Goal: Navigation & Orientation: Find specific page/section

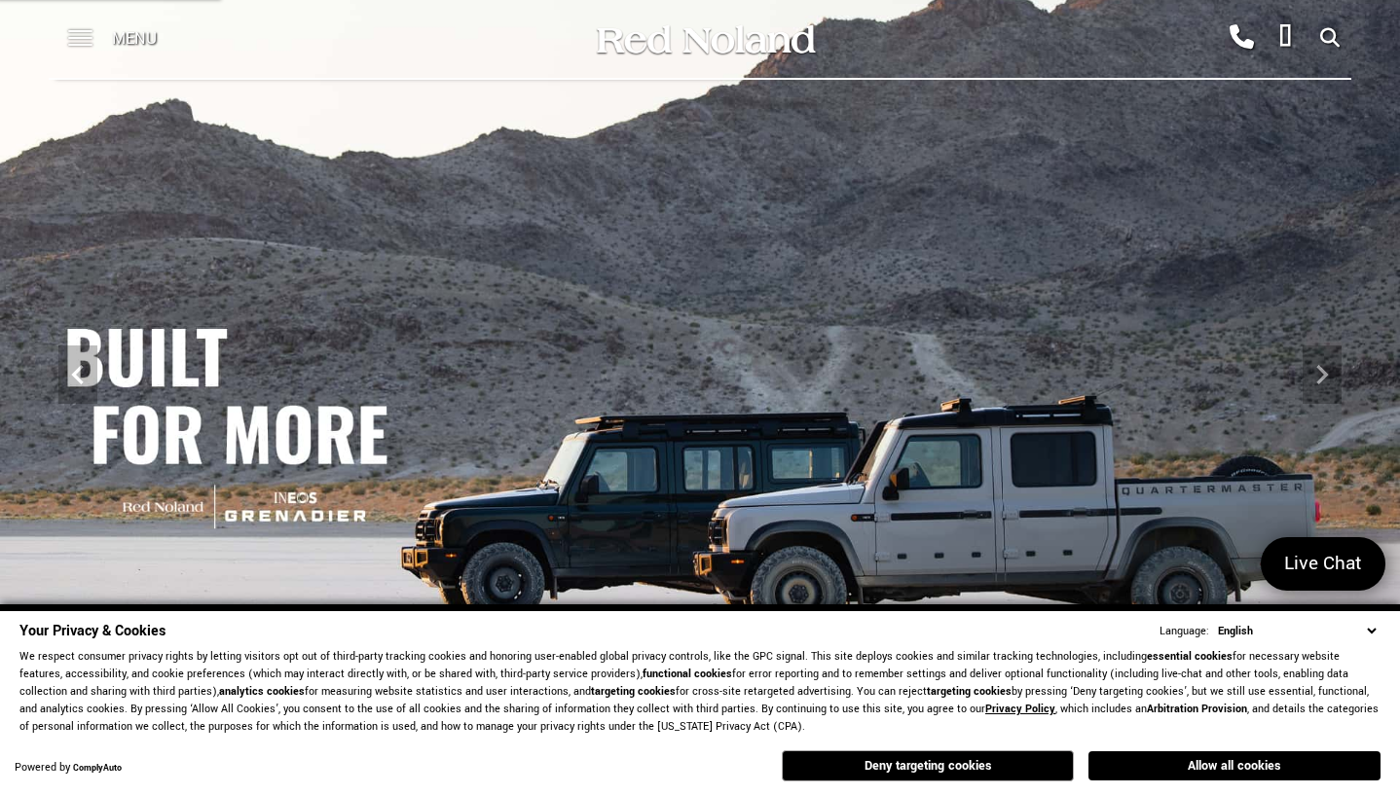
click at [74, 41] on span at bounding box center [80, 39] width 24 height 78
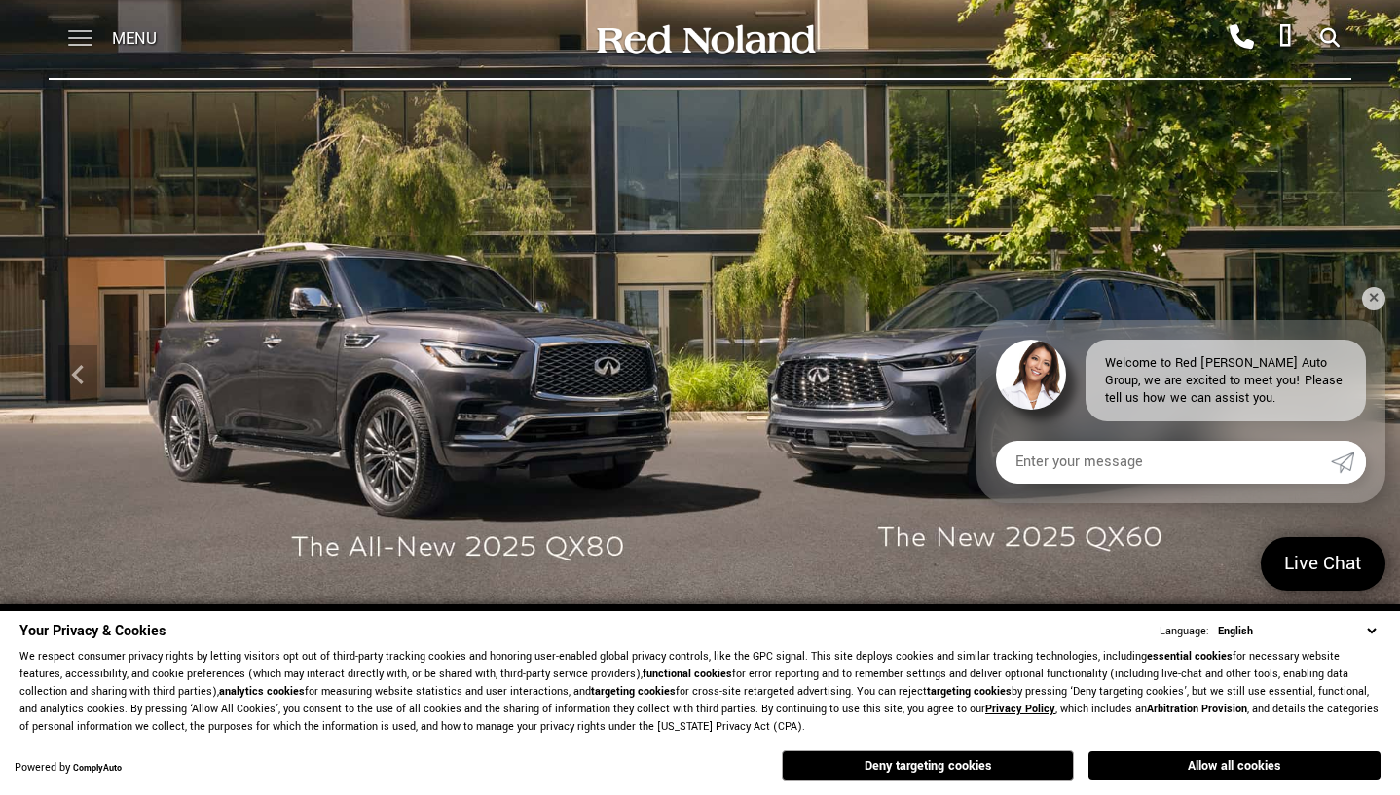
click at [91, 33] on span at bounding box center [80, 39] width 24 height 78
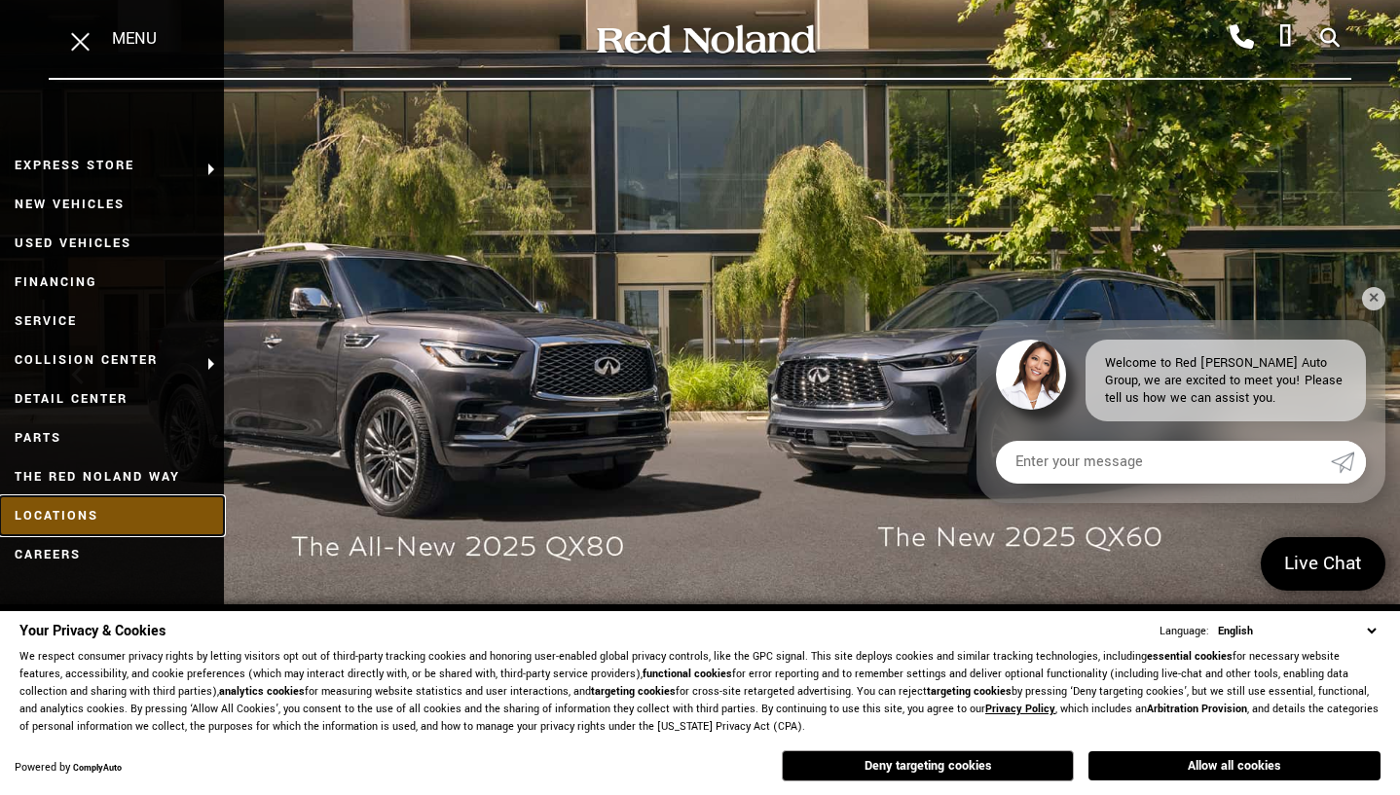
click at [64, 512] on link "Locations" at bounding box center [112, 516] width 224 height 39
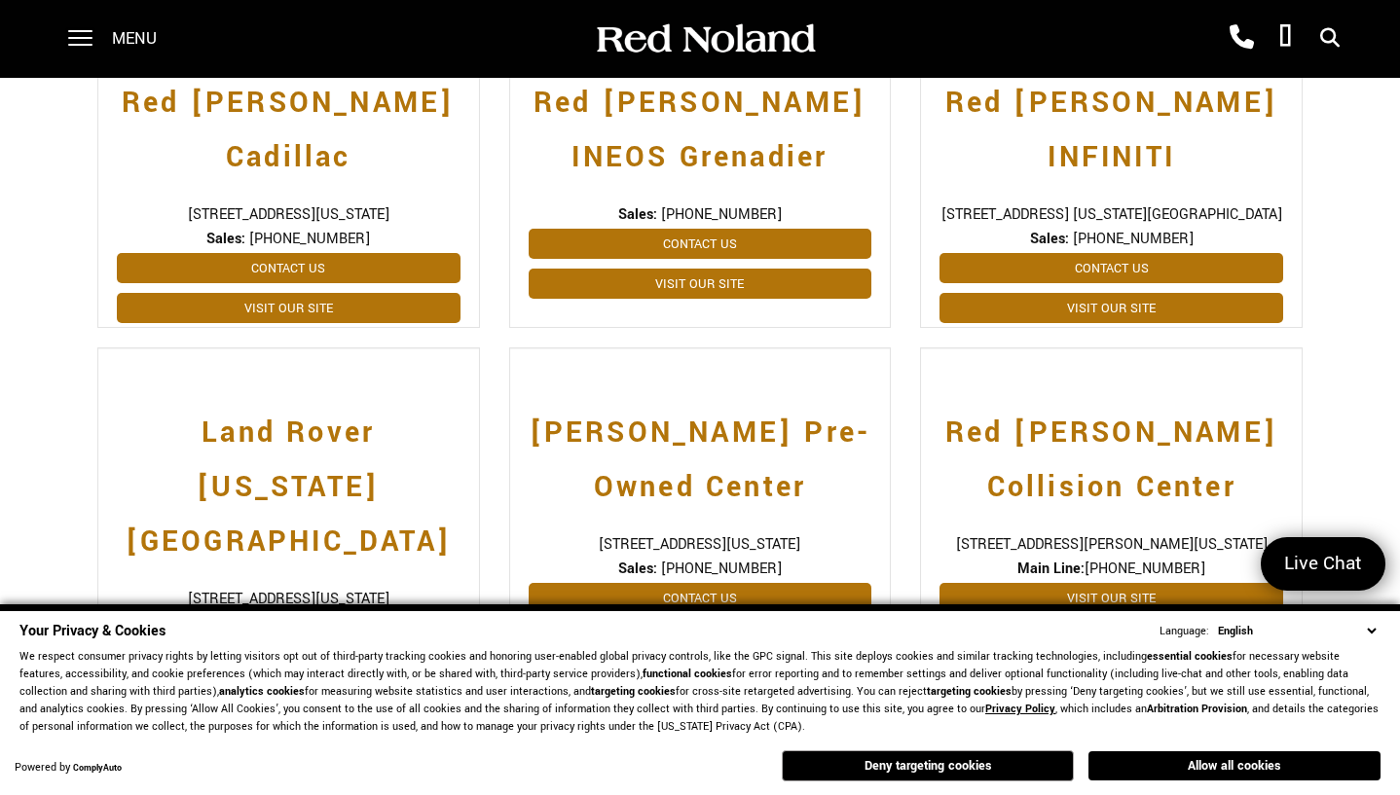
scroll to position [868, 0]
